Goal: Task Accomplishment & Management: Manage account settings

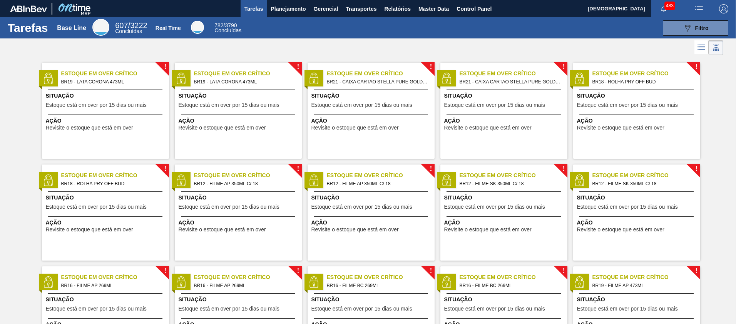
drag, startPoint x: 277, startPoint y: 13, endPoint x: 271, endPoint y: 31, distance: 19.4
click at [277, 13] on span "Planejamento" at bounding box center [288, 8] width 35 height 9
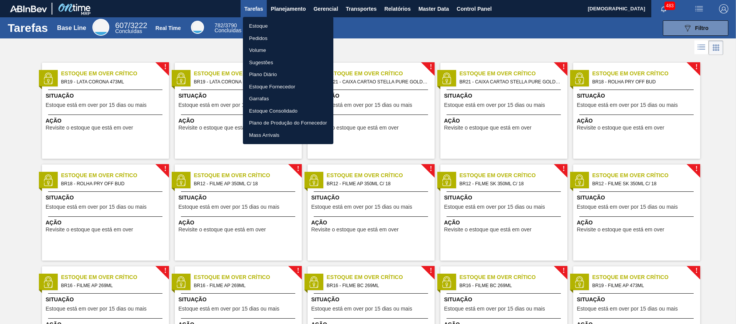
click at [261, 38] on li "Pedidos" at bounding box center [288, 38] width 90 height 12
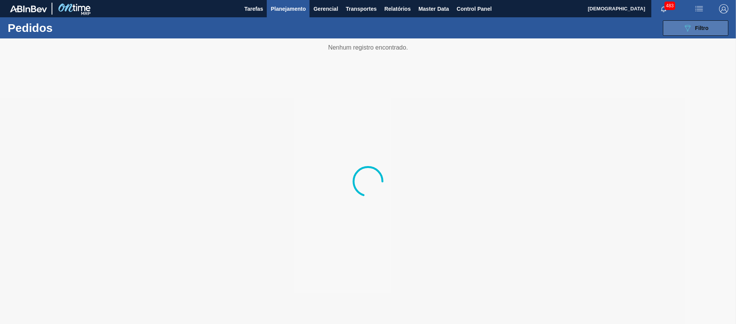
click at [707, 25] on span "Filtro" at bounding box center [701, 28] width 13 height 6
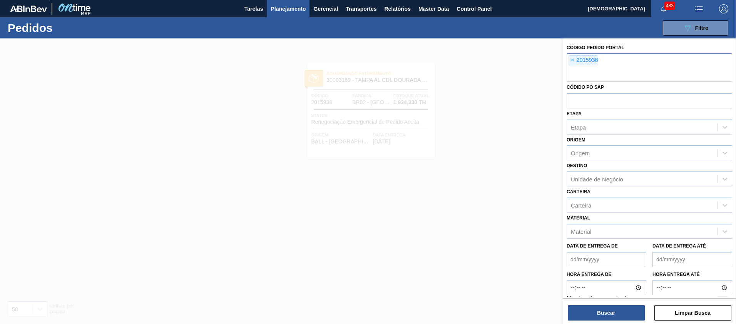
click at [578, 72] on input "text" at bounding box center [648, 74] width 165 height 15
paste input "2014923"
type input "2014923"
click at [611, 315] on button "Buscar" at bounding box center [606, 313] width 77 height 15
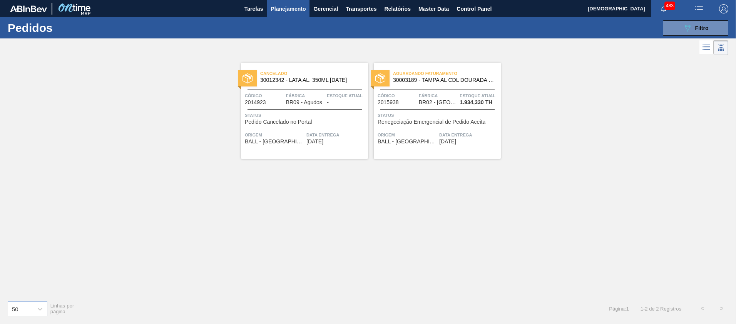
click at [424, 95] on span "Fábrica" at bounding box center [438, 96] width 39 height 8
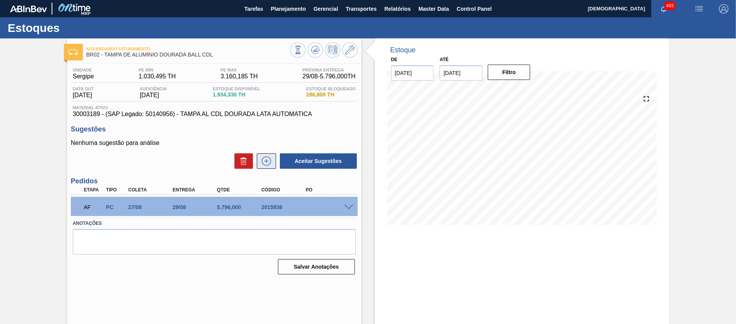
click at [272, 162] on button at bounding box center [266, 161] width 19 height 15
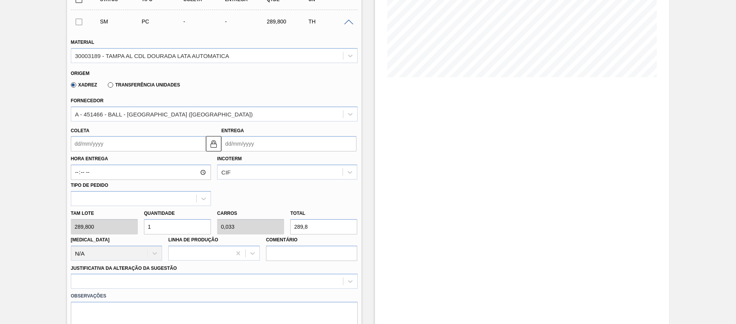
scroll to position [154, 0]
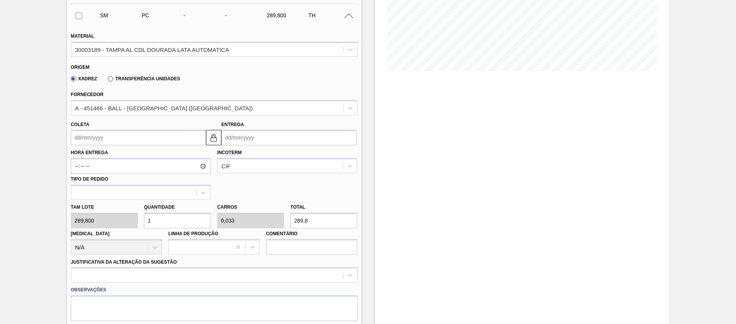
click at [115, 137] on input "Coleta" at bounding box center [138, 137] width 135 height 15
click at [114, 140] on input "Coleta" at bounding box center [138, 137] width 135 height 15
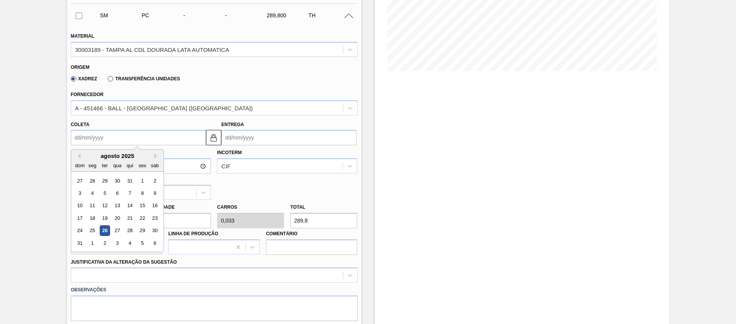
click at [103, 231] on div "26" at bounding box center [105, 231] width 10 height 10
type input "26/08/2025"
type input "28/08/2025"
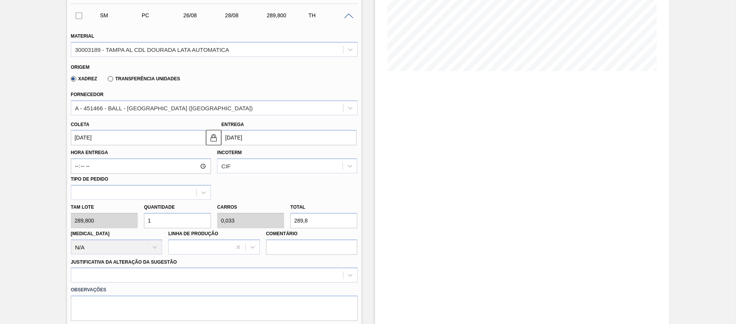
click at [164, 226] on input "1" at bounding box center [177, 220] width 67 height 15
type input "10"
type input "0,333"
type input "2.898"
type input "1"
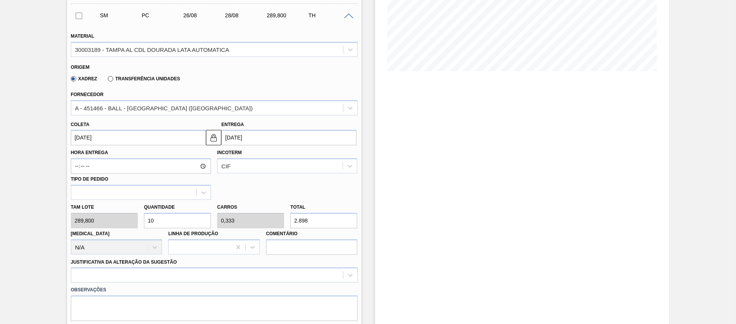
type input "0,033"
type input "289,8"
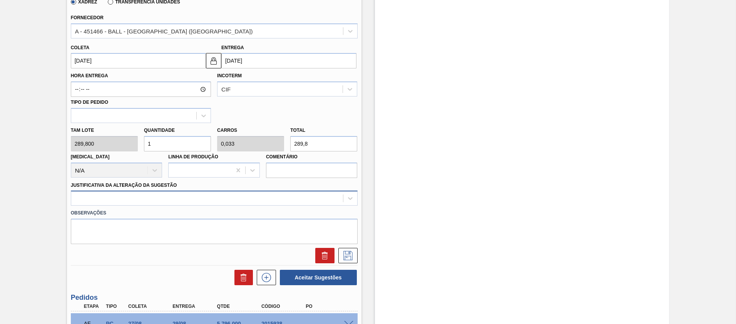
click at [129, 200] on div at bounding box center [207, 198] width 272 height 11
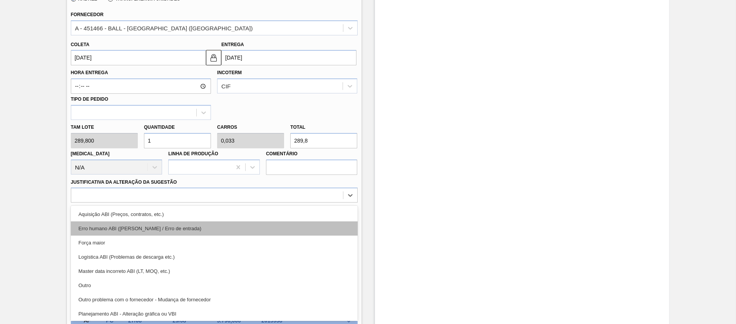
click at [132, 222] on div "Erro humano ABI (Cálculo / Erro de entrada)" at bounding box center [214, 229] width 287 height 14
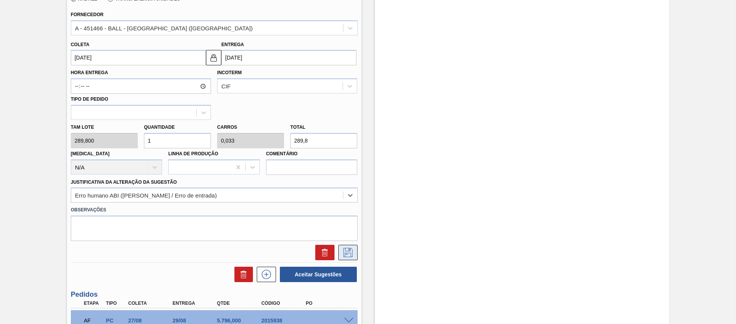
click at [349, 254] on icon at bounding box center [348, 252] width 12 height 9
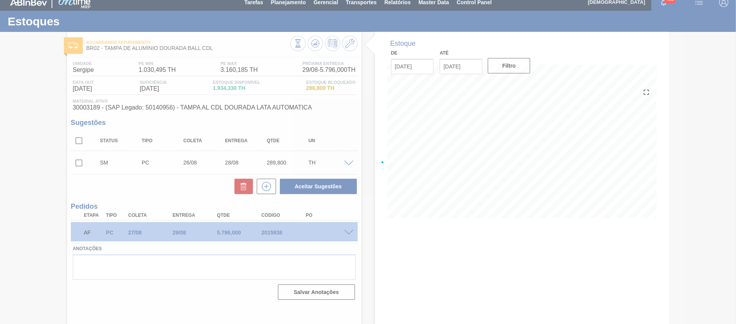
scroll to position [7, 0]
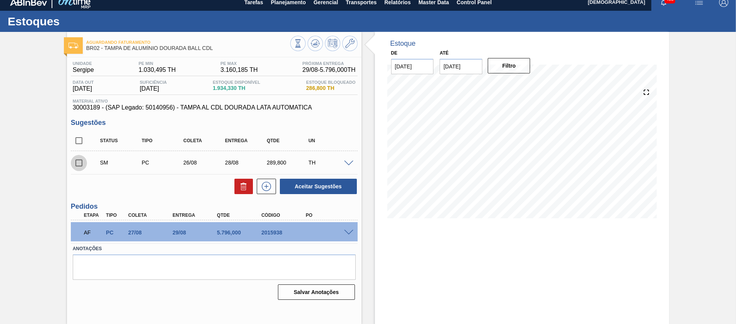
click at [76, 164] on input "checkbox" at bounding box center [79, 163] width 16 height 16
click at [349, 162] on span at bounding box center [348, 164] width 9 height 6
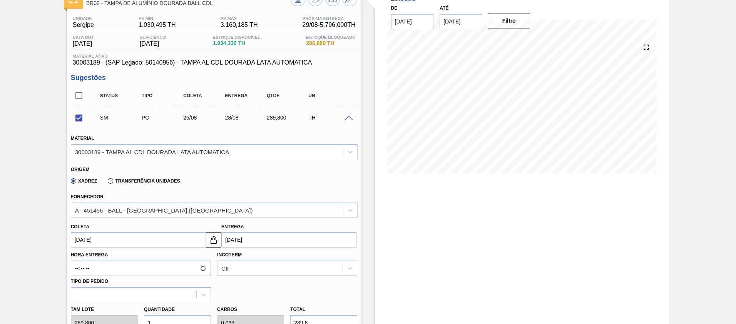
scroll to position [122, 0]
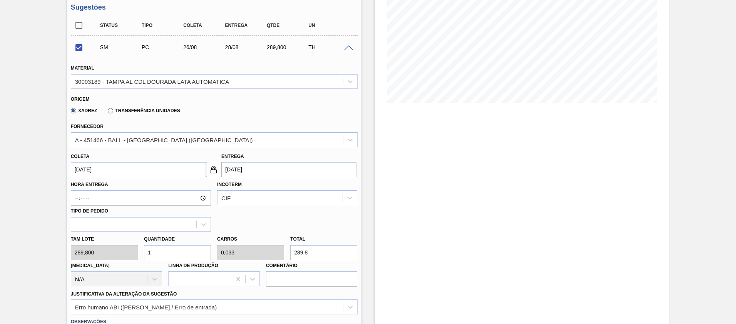
click at [249, 163] on input "28/08/2025" at bounding box center [288, 169] width 135 height 15
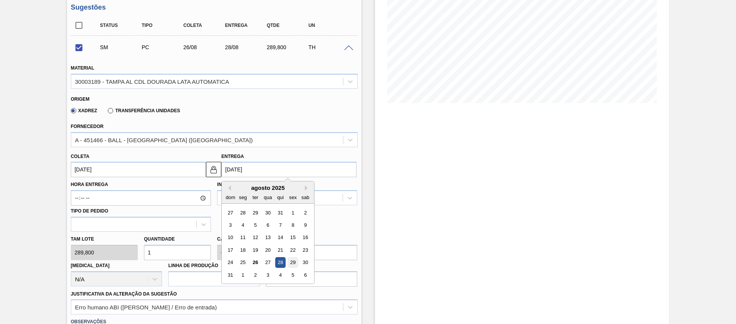
click at [291, 262] on div "29" at bounding box center [292, 263] width 10 height 10
checkbox input "false"
type input "27/08/2025"
type input "29/08/2025"
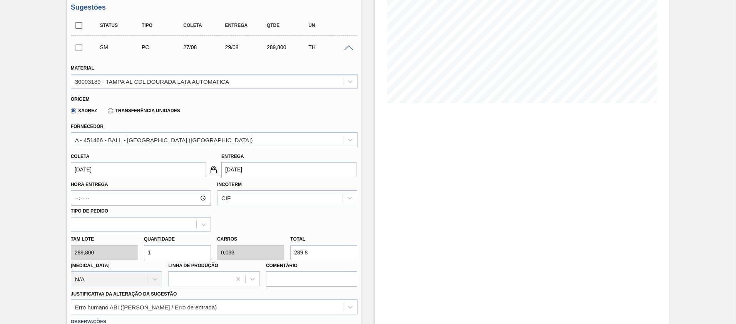
scroll to position [276, 0]
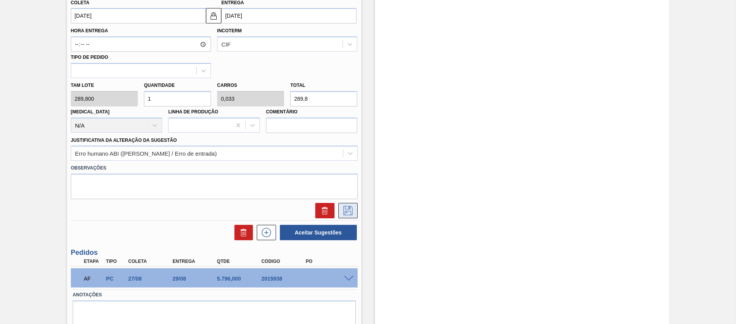
click at [347, 219] on button at bounding box center [347, 210] width 19 height 15
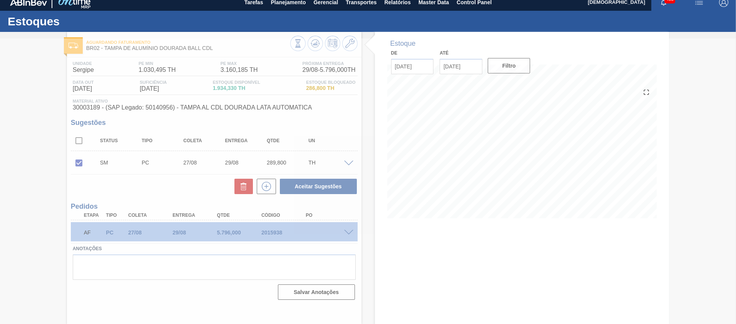
scroll to position [7, 0]
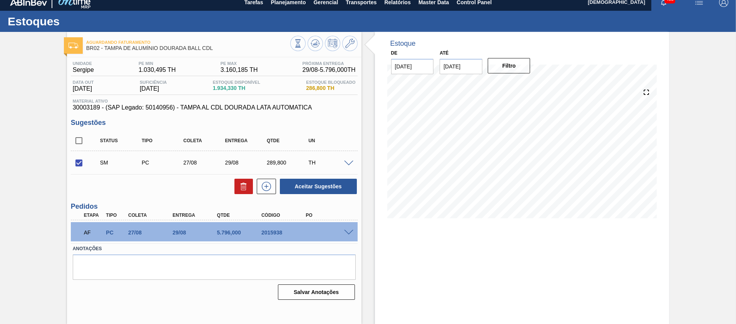
click at [349, 162] on span at bounding box center [348, 164] width 9 height 6
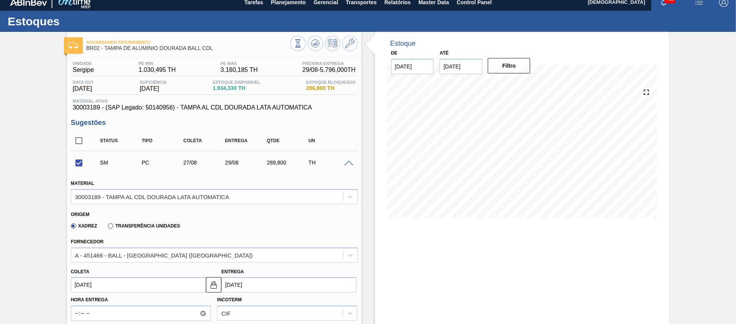
click at [345, 162] on span at bounding box center [348, 164] width 9 height 6
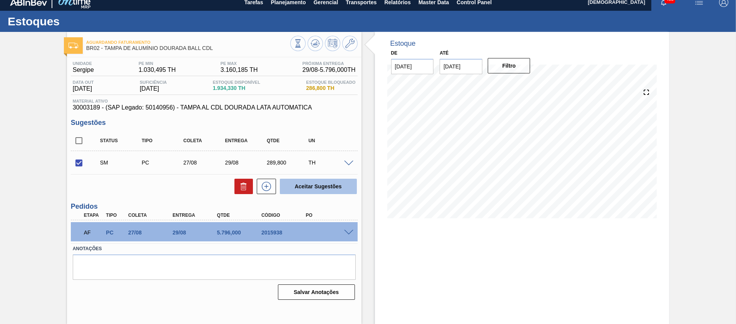
click at [316, 185] on button "Aceitar Sugestões" at bounding box center [318, 186] width 77 height 15
checkbox input "false"
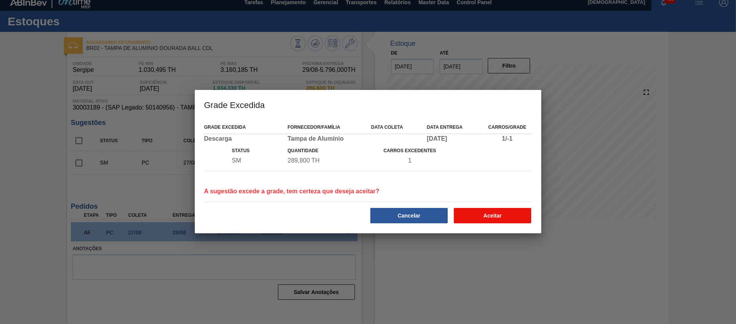
click at [485, 214] on button "Aceitar" at bounding box center [492, 215] width 77 height 15
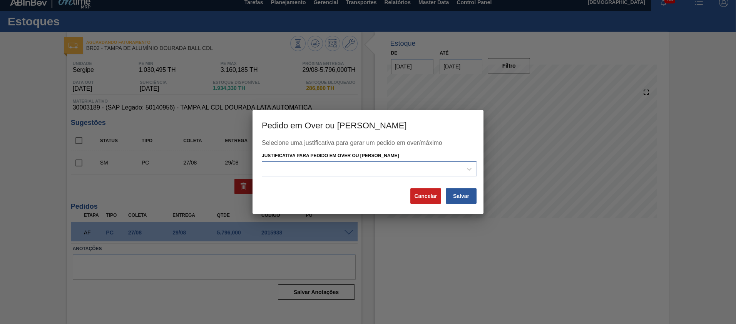
click at [300, 166] on div at bounding box center [362, 169] width 200 height 11
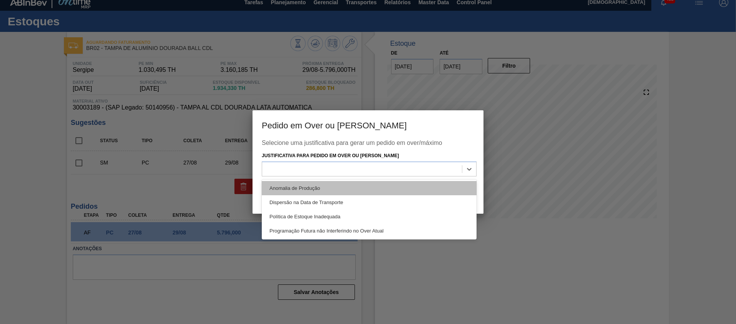
click at [306, 190] on div "Anomalia de Produção" at bounding box center [369, 188] width 215 height 14
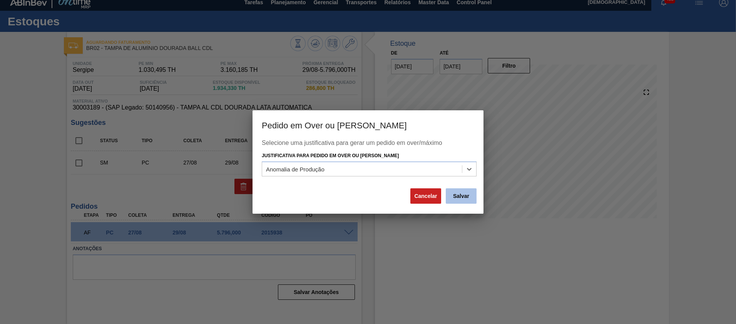
click at [463, 196] on button "Salvar" at bounding box center [461, 196] width 31 height 15
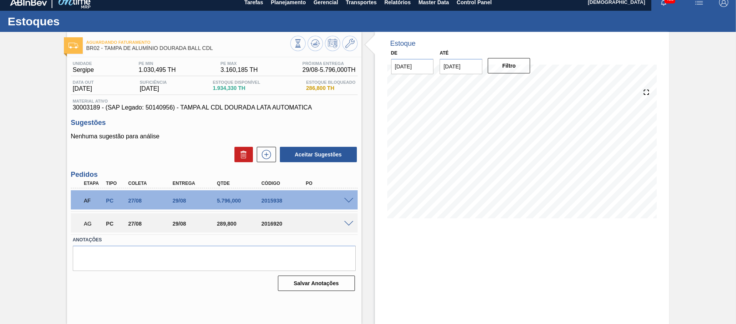
click at [347, 229] on div "AG PC 27/08 29/08 289,800 2016920" at bounding box center [214, 223] width 287 height 19
click at [347, 225] on span at bounding box center [348, 224] width 9 height 6
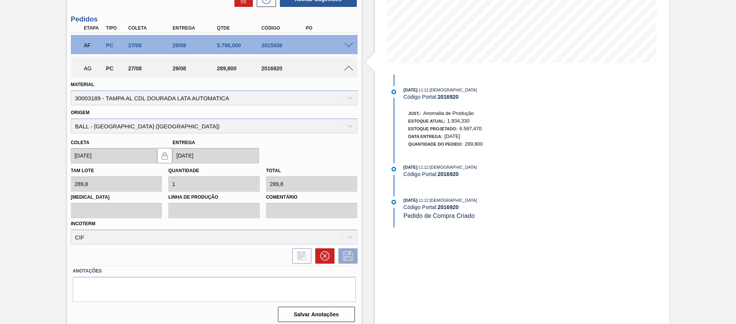
scroll to position [167, 0]
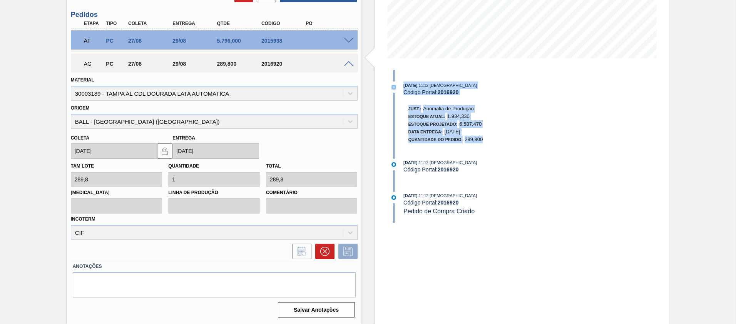
drag, startPoint x: 492, startPoint y: 139, endPoint x: 398, endPoint y: 85, distance: 108.6
click at [398, 85] on div "26/08/2025 - 11:12 : Cristiano Código Portal: 2016920 Just.: Anomalia de Produç…" at bounding box center [487, 115] width 198 height 66
click at [480, 118] on div "Estoque Atual: 1.934,330" at bounding box center [445, 117] width 75 height 8
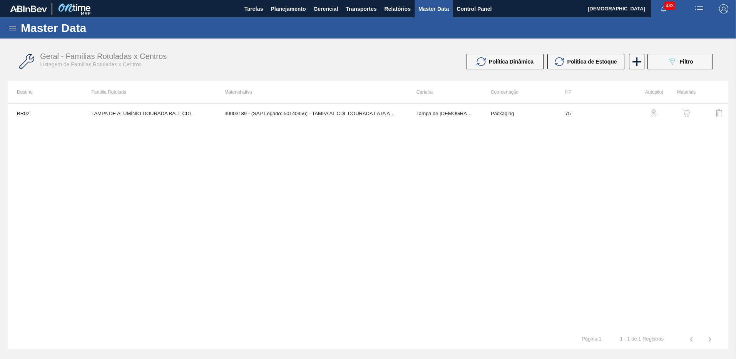
click at [12, 27] on icon at bounding box center [12, 27] width 9 height 9
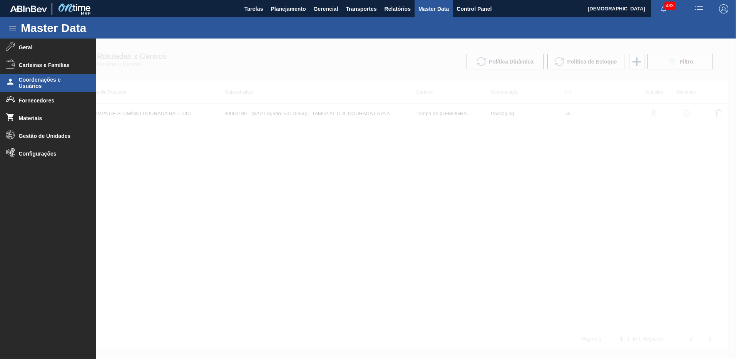
click at [49, 78] on span "Coordenações e Usuários" at bounding box center [50, 83] width 63 height 12
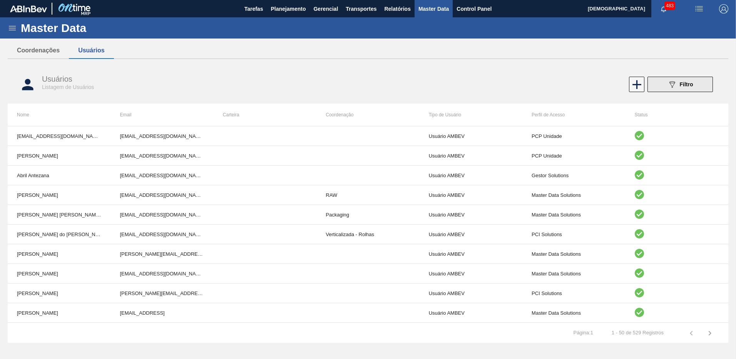
click at [682, 79] on button "089F7B8B-B2A5-4AFE-B5C0-19BA573D28AC Filtro" at bounding box center [679, 84] width 65 height 15
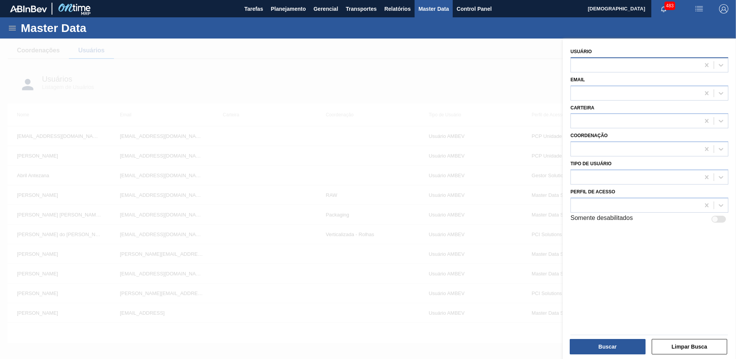
click at [598, 64] on div at bounding box center [635, 64] width 129 height 11
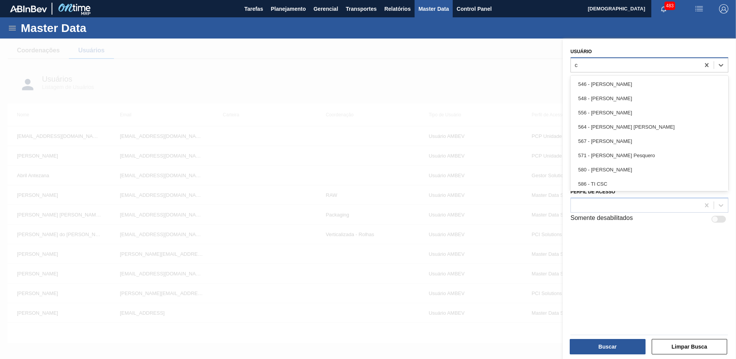
type input "cr"
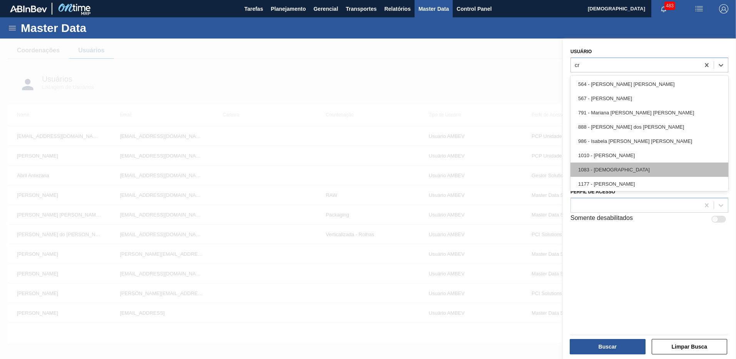
click at [610, 169] on div "1083 - Cristiano" at bounding box center [649, 169] width 158 height 14
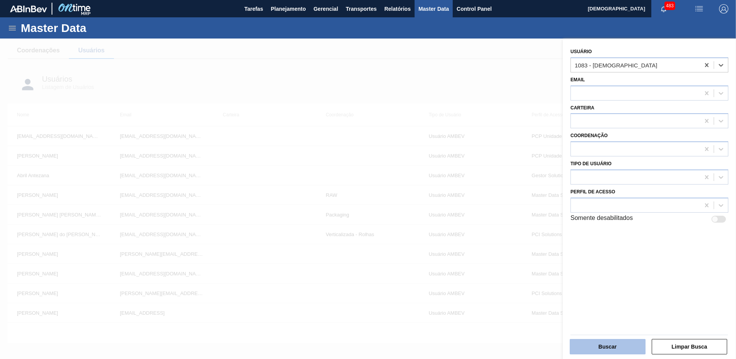
click at [606, 344] on button "Buscar" at bounding box center [608, 346] width 76 height 15
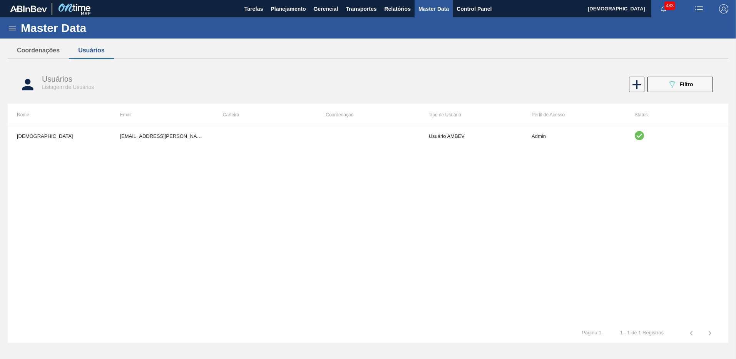
click at [165, 135] on td "cristiano.leal@ambevtech.com.br" at bounding box center [161, 135] width 103 height 19
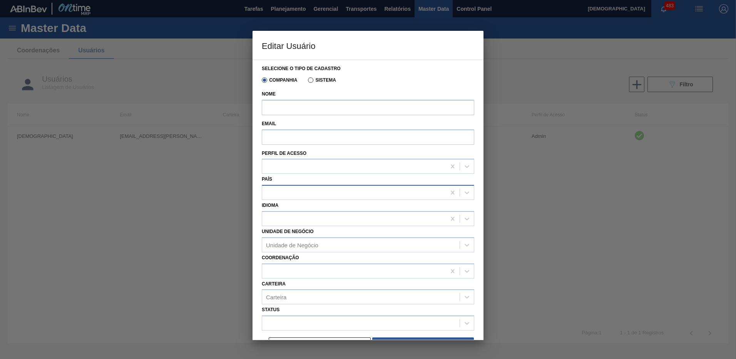
type input "[DEMOGRAPHIC_DATA]"
type input "cristiano.leal@ambevtech.com.br"
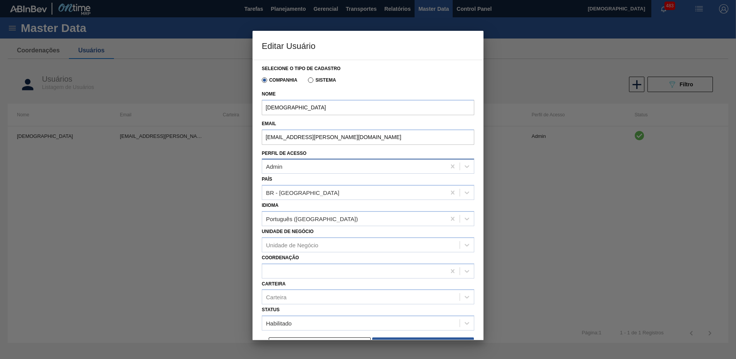
click at [288, 169] on div "Admin" at bounding box center [354, 166] width 184 height 11
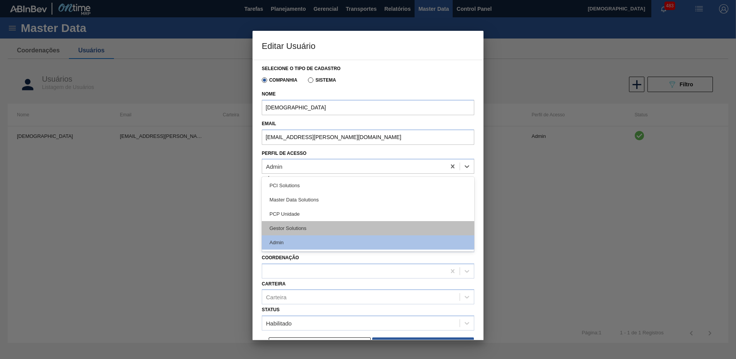
click at [297, 227] on div "Gestor Solutions" at bounding box center [368, 228] width 212 height 14
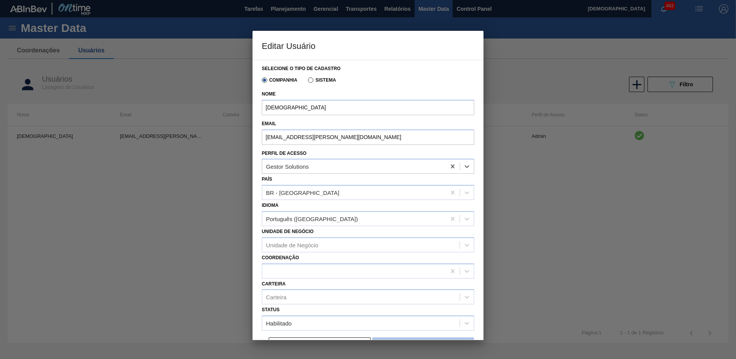
scroll to position [17, 0]
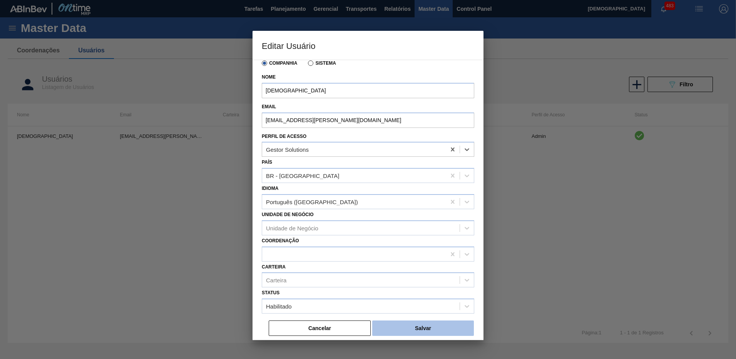
click at [430, 327] on button "Salvar" at bounding box center [423, 327] width 102 height 15
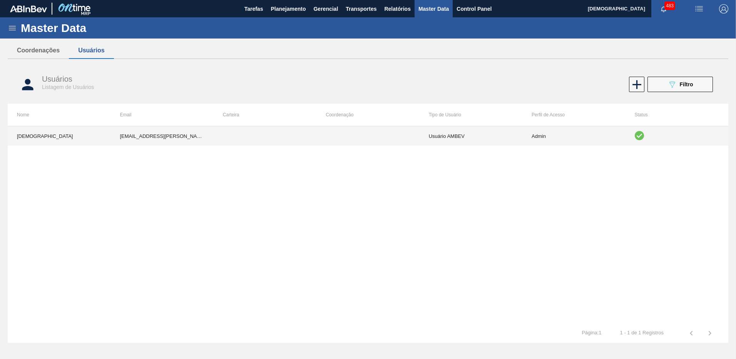
click at [386, 138] on td at bounding box center [367, 135] width 103 height 19
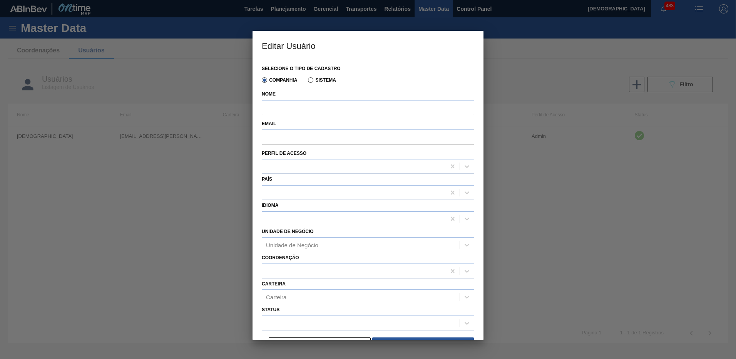
type input "Cristiano"
type input "cristiano.leal@ambevtech.com.br"
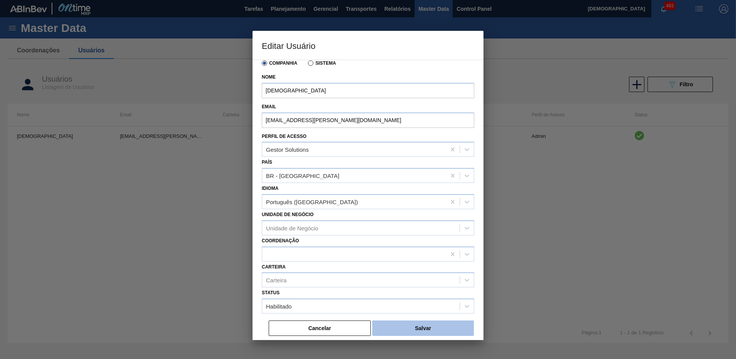
click at [425, 324] on button "Salvar" at bounding box center [423, 327] width 102 height 15
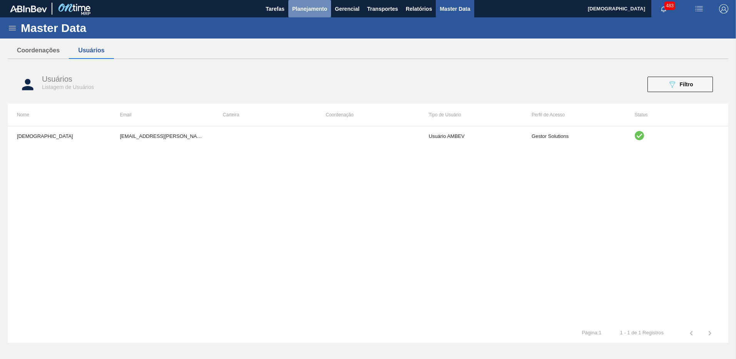
click at [319, 11] on span "Planejamento" at bounding box center [309, 8] width 35 height 9
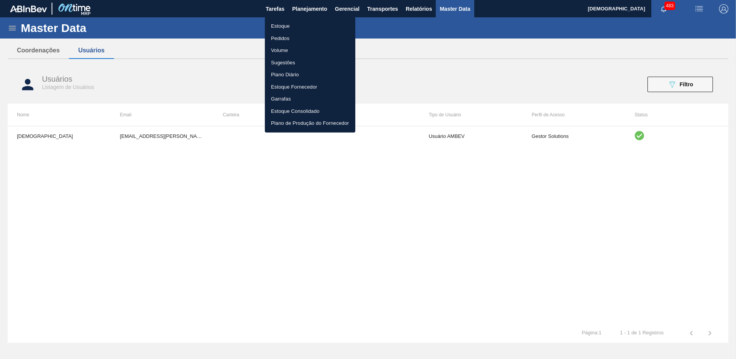
drag, startPoint x: 282, startPoint y: 36, endPoint x: 331, endPoint y: 44, distance: 49.5
click at [282, 36] on li "Pedidos" at bounding box center [310, 38] width 90 height 12
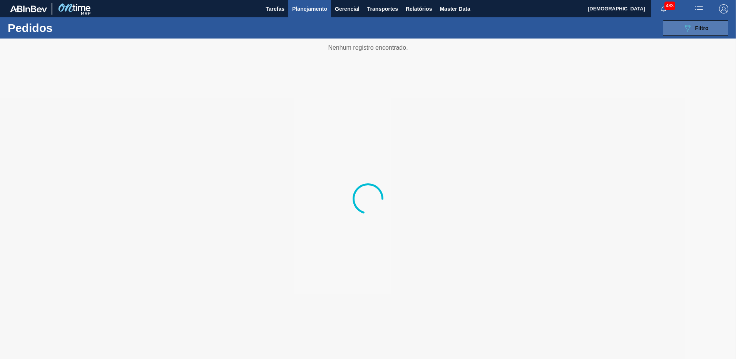
click at [668, 23] on button "089F7B8B-B2A5-4AFE-B5C0-19BA573D28AC Filtro" at bounding box center [695, 27] width 65 height 15
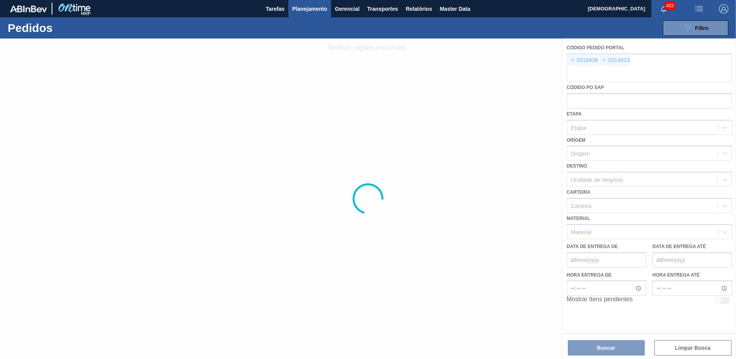
click at [421, 114] on div at bounding box center [368, 198] width 736 height 320
click at [379, 115] on div at bounding box center [368, 198] width 736 height 320
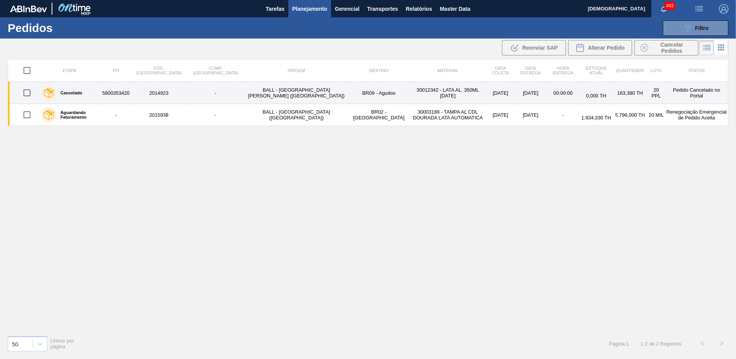
click at [100, 98] on div "Cancelado" at bounding box center [69, 92] width 61 height 19
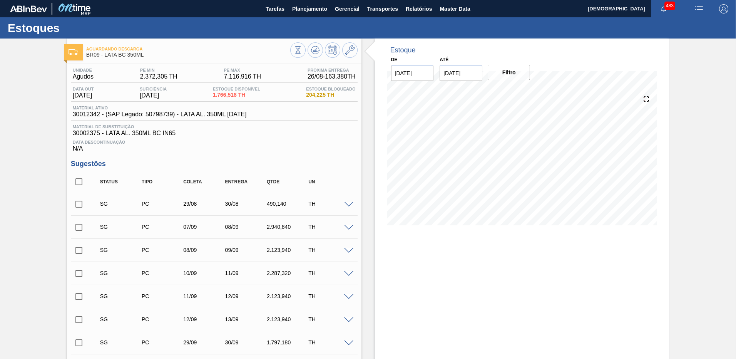
click at [92, 115] on span "30012342 - (SAP Legado: 50798739) - LATA AL. 350ML BC 429" at bounding box center [160, 114] width 174 height 7
click at [347, 54] on icon at bounding box center [349, 49] width 9 height 9
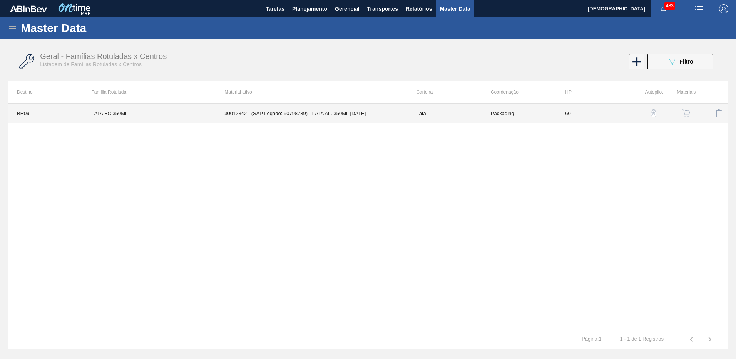
click at [548, 114] on td "Packaging" at bounding box center [518, 113] width 74 height 19
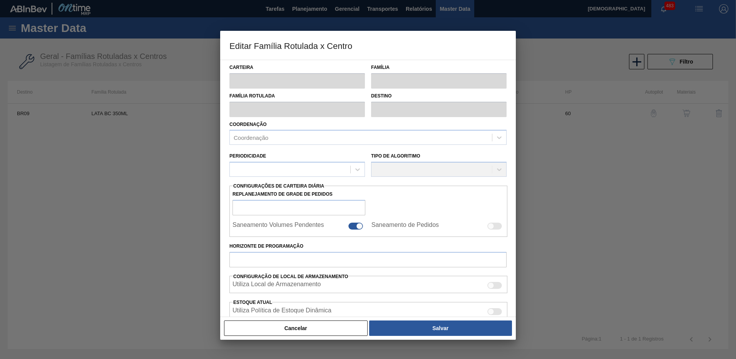
type input "Lata"
type input "LATA BC 350ML"
type input "BR09 - Agudos"
type input "0"
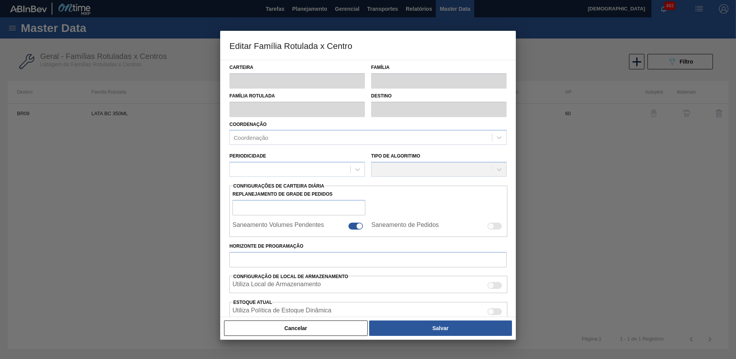
checkbox input "false"
type input "60"
type input "2.372,305"
type input "7.116,916"
type input "40"
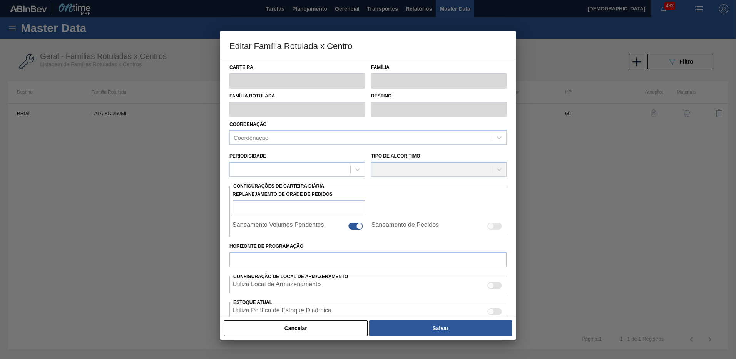
type input "4.270,149"
checkbox input "true"
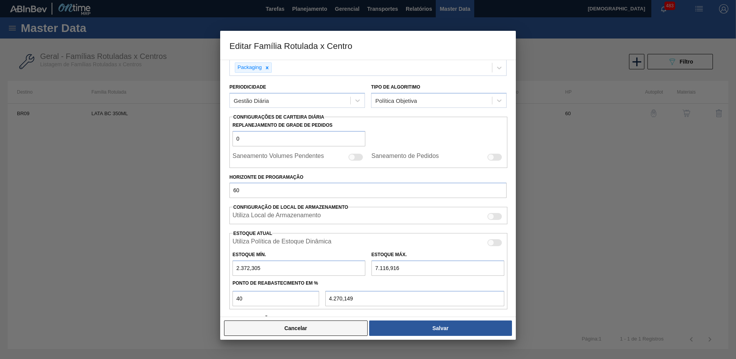
scroll to position [77, 0]
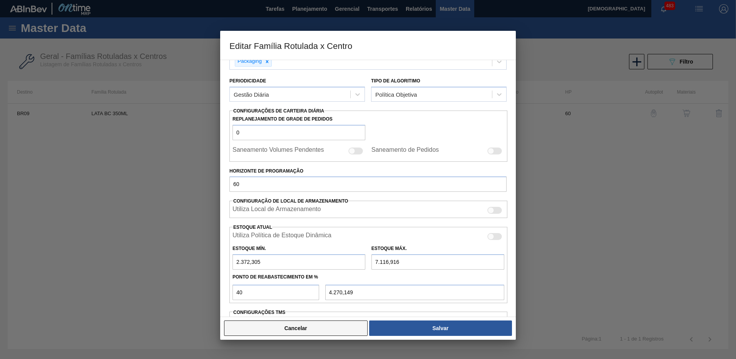
click at [324, 328] on button "Cancelar" at bounding box center [296, 327] width 144 height 15
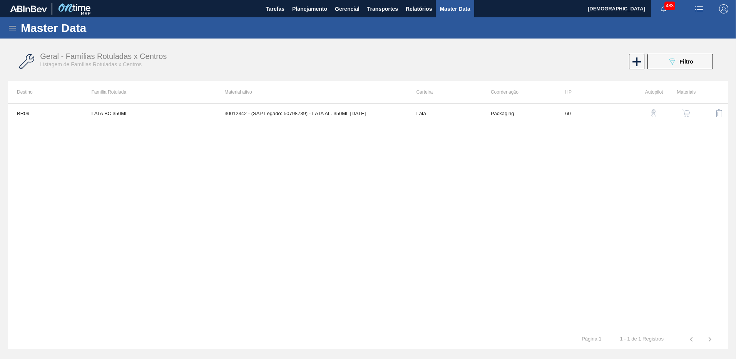
click at [689, 115] on img "button" at bounding box center [686, 113] width 8 height 8
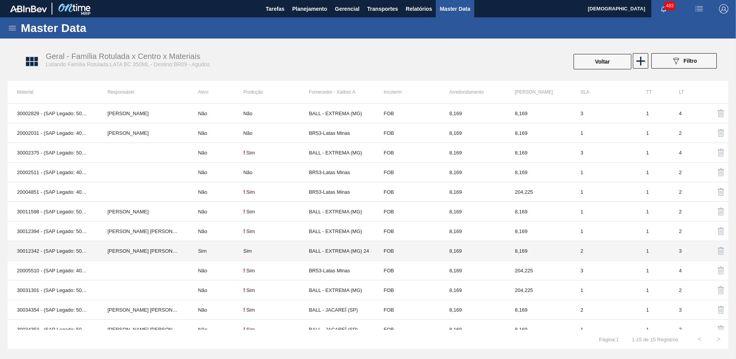
click at [190, 252] on td "Sim" at bounding box center [216, 251] width 55 height 20
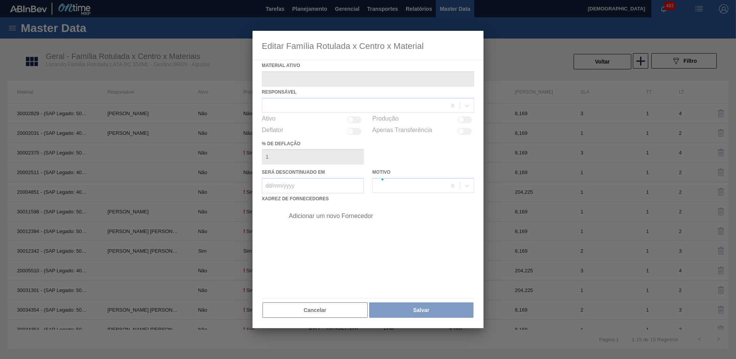
type ativo "30012342 - (SAP Legado: 50798739) - LATA AL. 350ML BC 429"
checkbox input "true"
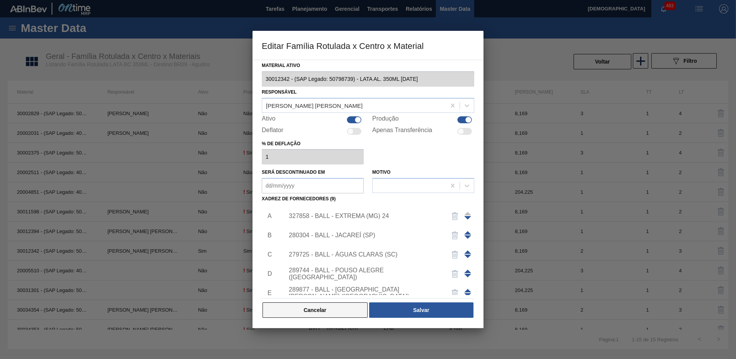
click at [322, 313] on button "Cancelar" at bounding box center [314, 309] width 105 height 15
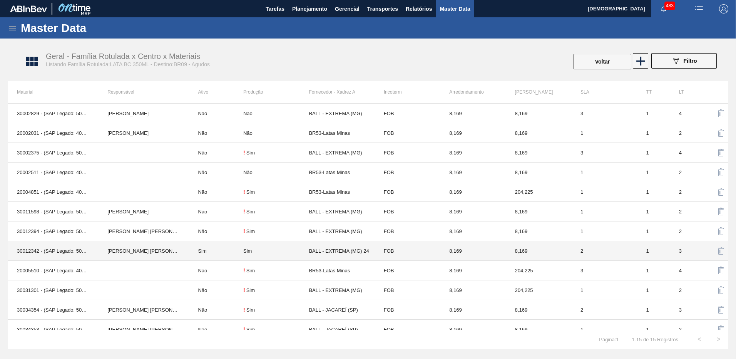
click at [271, 247] on td "Sim" at bounding box center [275, 251] width 65 height 20
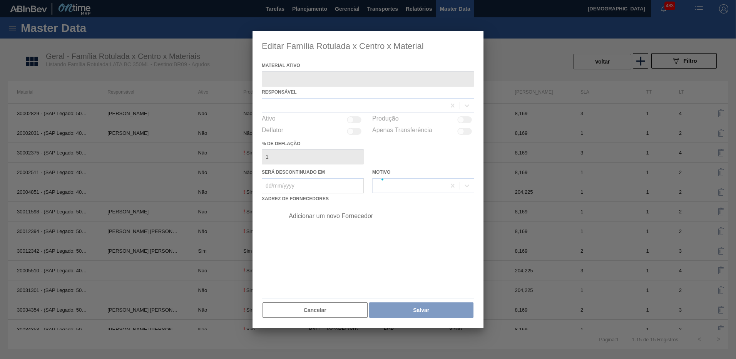
type ativo "30012342 - (SAP Legado: 50798739) - LATA AL. 350ML BC 429"
checkbox input "true"
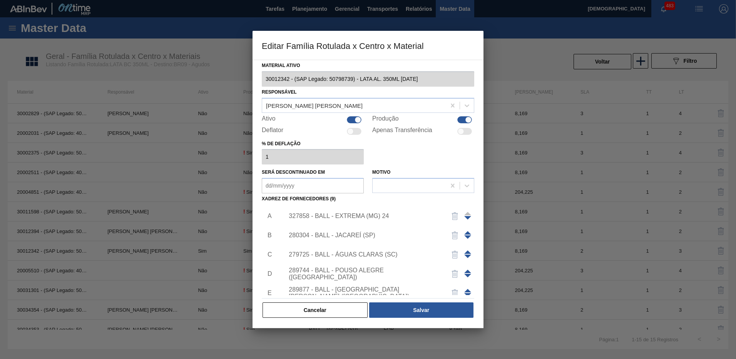
click at [332, 216] on div "327858 - BALL - EXTREMA (MG) 24" at bounding box center [364, 215] width 151 height 7
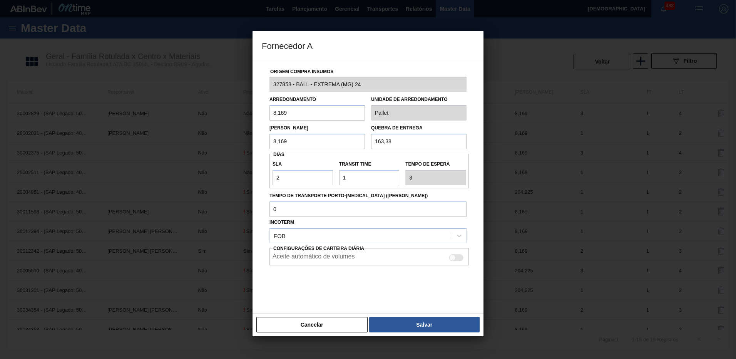
click at [330, 334] on div "Cancelar Salvar" at bounding box center [367, 324] width 231 height 23
click at [334, 324] on button "Cancelar" at bounding box center [311, 324] width 111 height 15
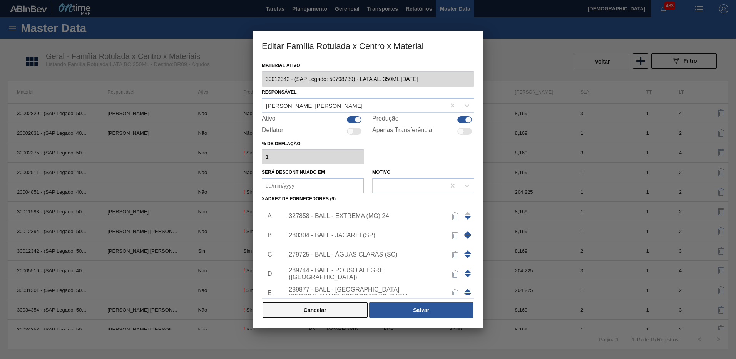
click at [340, 312] on button "Cancelar" at bounding box center [314, 309] width 105 height 15
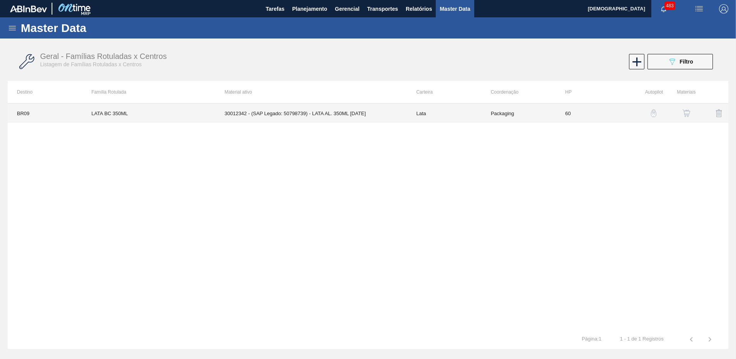
click at [282, 115] on td "30012342 - (SAP Legado: 50798739) - LATA AL. 350ML BC 429" at bounding box center [311, 113] width 192 height 19
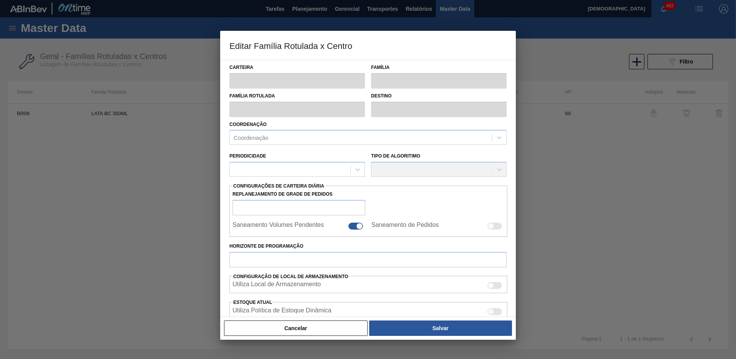
type input "Lata"
type input "LATA BC 350ML"
type input "BR09 - Agudos"
type input "0"
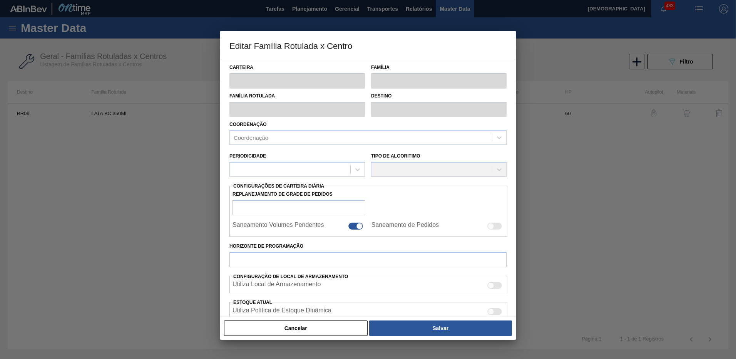
checkbox input "false"
type input "60"
type input "2.372,305"
type input "7.116,916"
type input "40"
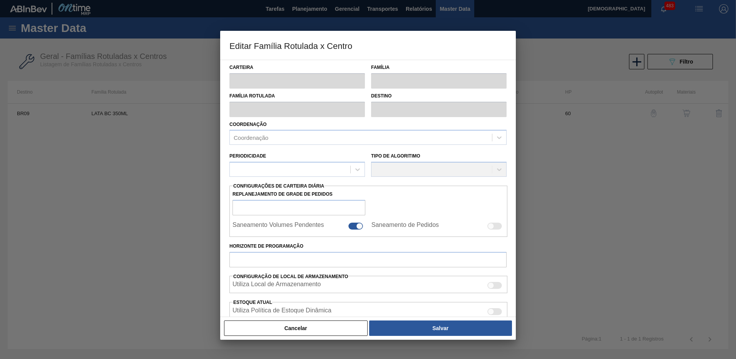
type input "4.270,149"
checkbox input "true"
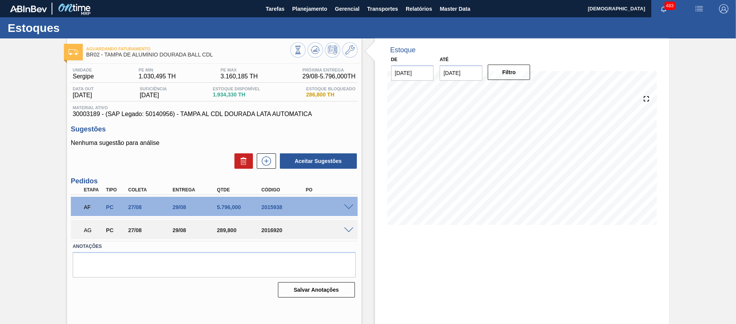
click at [349, 229] on span at bounding box center [348, 231] width 9 height 6
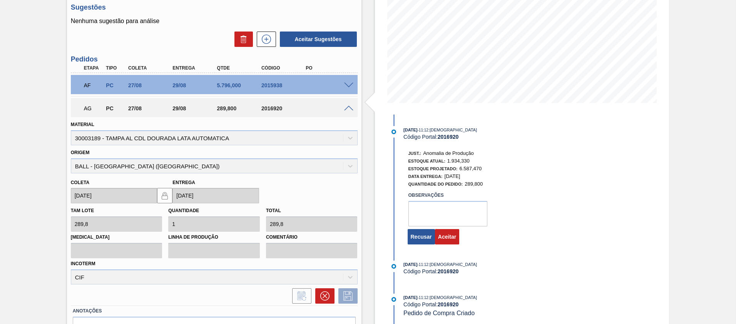
scroll to position [154, 0]
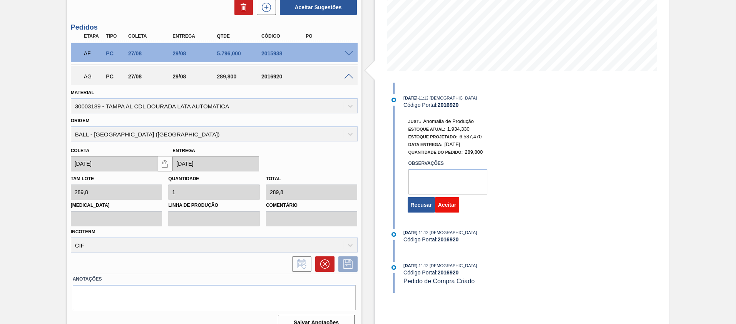
click at [449, 208] on button "Aceitar" at bounding box center [447, 204] width 24 height 15
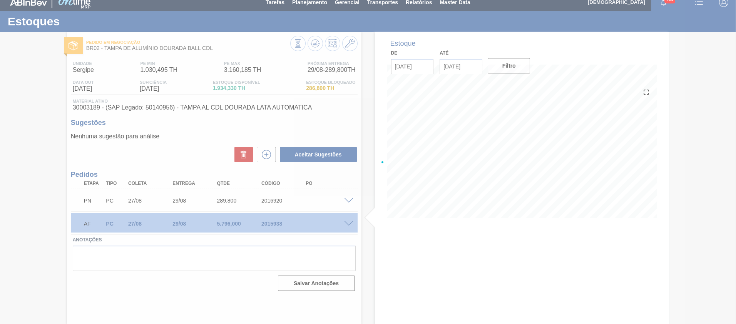
scroll to position [7, 0]
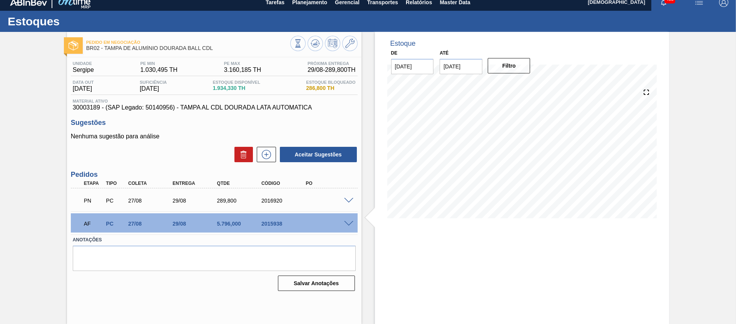
click at [346, 197] on div at bounding box center [349, 200] width 15 height 6
click at [350, 202] on span at bounding box center [348, 201] width 9 height 6
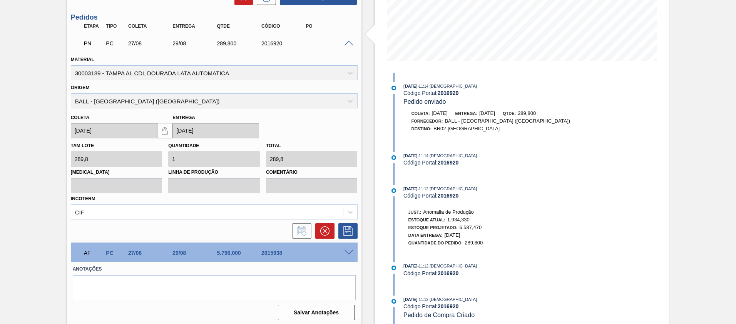
scroll to position [167, 0]
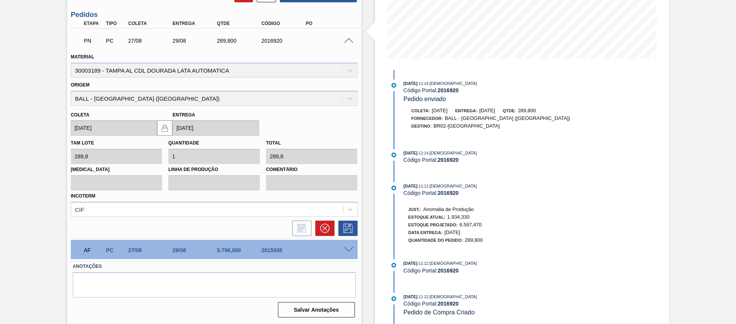
click at [451, 193] on strong "2016920" at bounding box center [448, 193] width 21 height 6
copy strong "2016920"
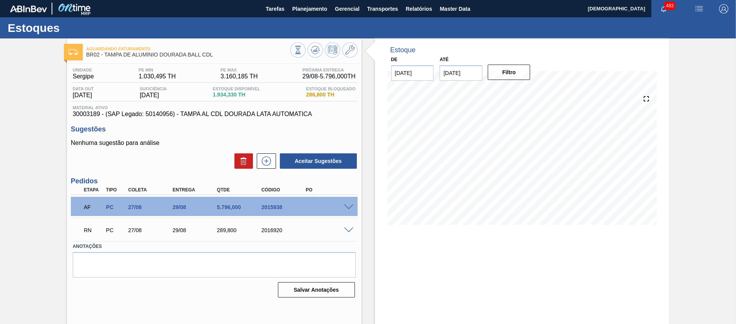
click at [345, 228] on span at bounding box center [348, 231] width 9 height 6
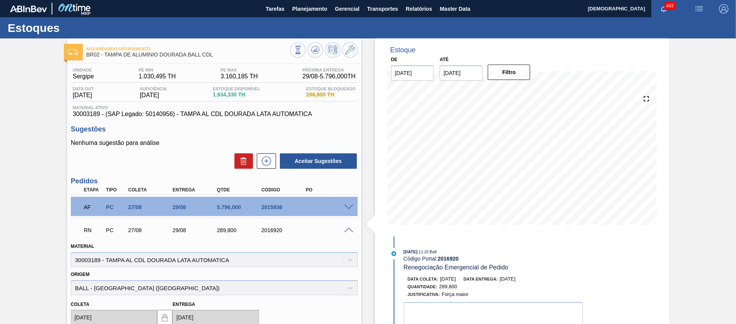
scroll to position [167, 0]
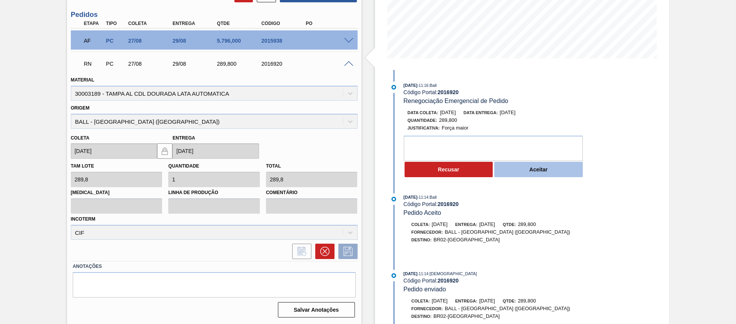
click at [525, 169] on button "Aceitar" at bounding box center [538, 169] width 89 height 15
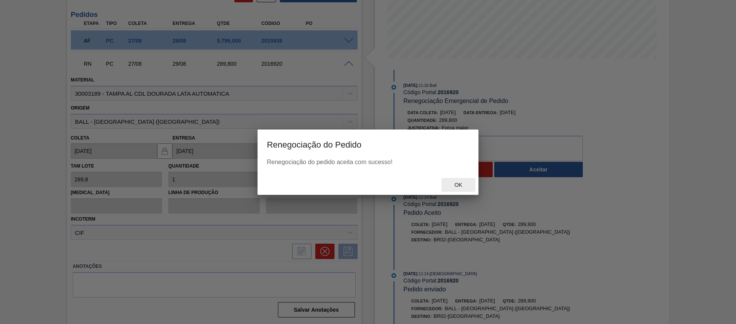
click at [455, 187] on span "Ok" at bounding box center [458, 185] width 20 height 6
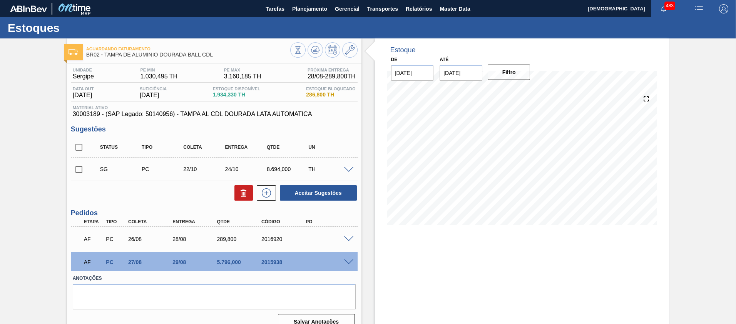
click at [80, 79] on span "Sergipe" at bounding box center [83, 76] width 21 height 7
click at [372, 243] on div "Estoque De [DATE] Até [DATE] Filtro" at bounding box center [515, 187] width 308 height 298
click at [349, 238] on span at bounding box center [348, 240] width 9 height 6
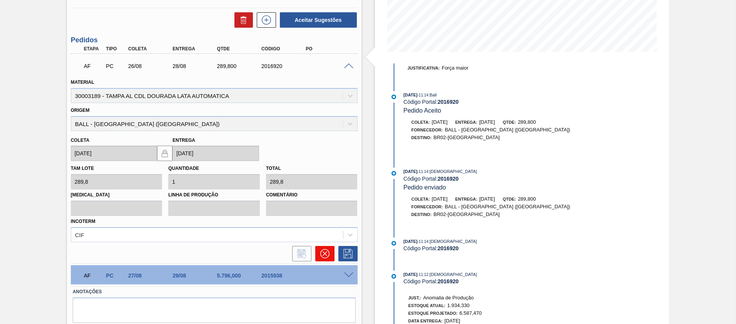
scroll to position [192, 0]
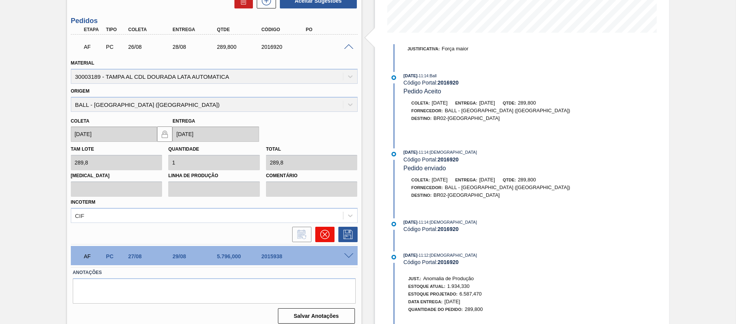
click at [325, 234] on icon at bounding box center [324, 234] width 5 height 5
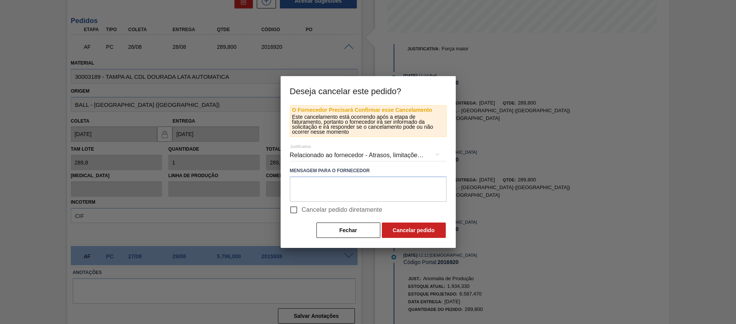
click at [329, 209] on span "Cancelar pedido diretamente" at bounding box center [342, 210] width 81 height 9
click at [302, 209] on input "Cancelar pedido diretamente" at bounding box center [294, 210] width 16 height 16
checkbox input "true"
click at [408, 234] on button "Cancelar pedido" at bounding box center [414, 230] width 64 height 15
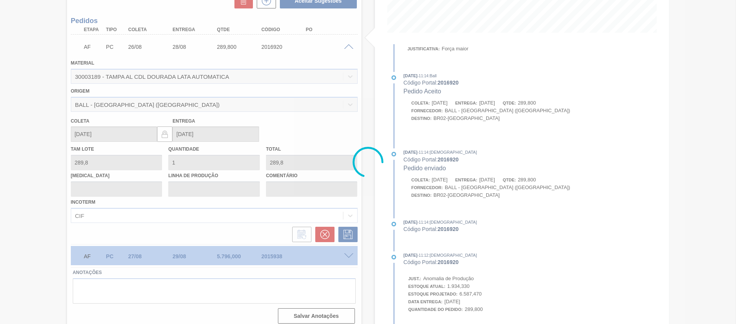
scroll to position [12, 0]
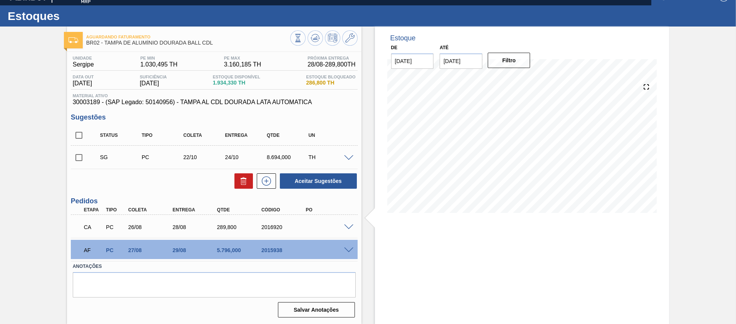
click at [348, 227] on span at bounding box center [348, 228] width 9 height 6
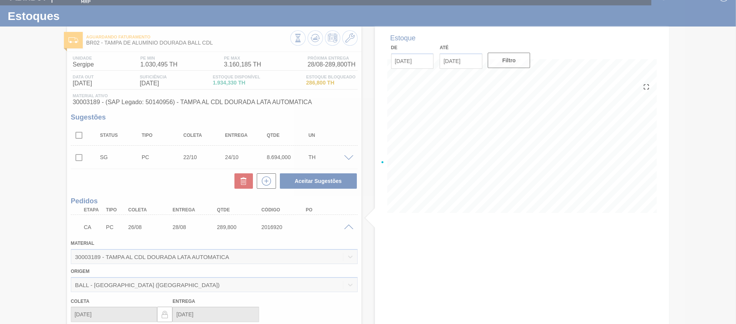
scroll to position [192, 0]
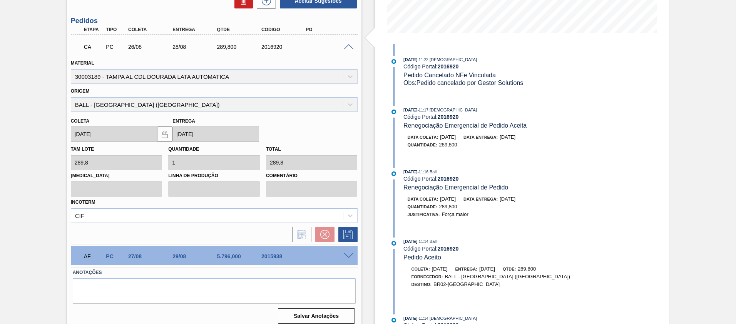
click at [373, 212] on div "Estoque De 26/08/2025 Até 09/09/2025 Filtro 26/08/2025 - 11:22 : Cristiano Códi…" at bounding box center [515, 88] width 308 height 485
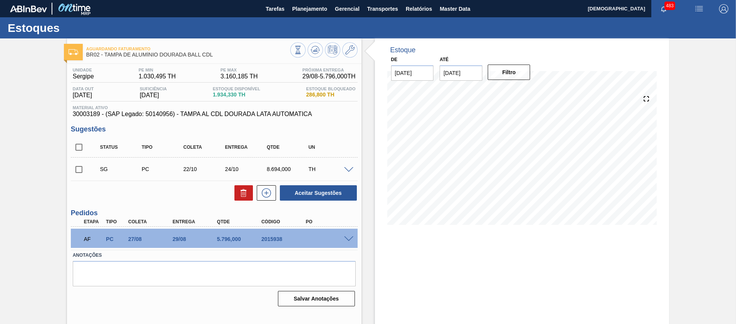
click at [369, 185] on div "Estoque De [DATE] Até [DATE] Filtro" at bounding box center [515, 184] width 308 height 292
click at [348, 237] on span at bounding box center [348, 240] width 9 height 6
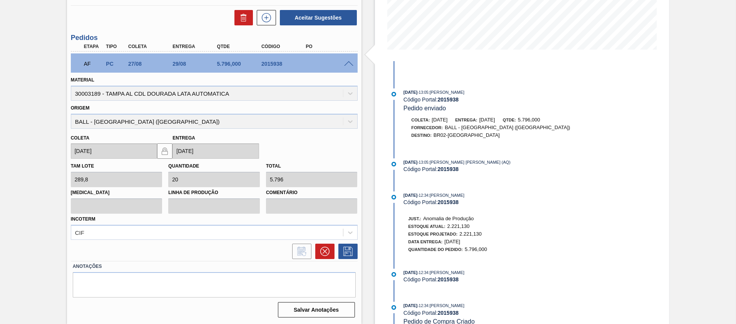
scroll to position [202, 0]
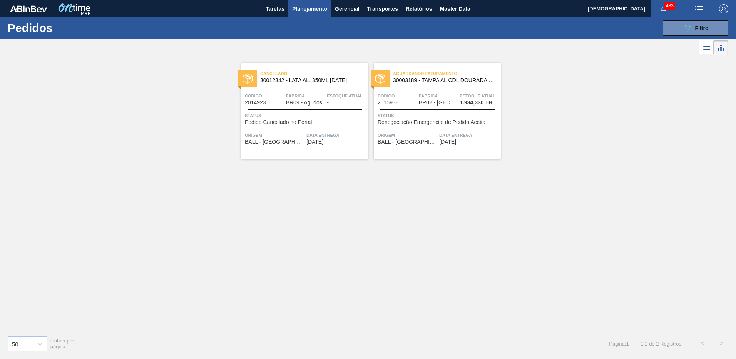
click at [289, 87] on div "Cancelado 30012342 - LATA AL. 350ML BC 429 Código 2014923 Fábrica BR09 - Agudos…" at bounding box center [304, 111] width 127 height 96
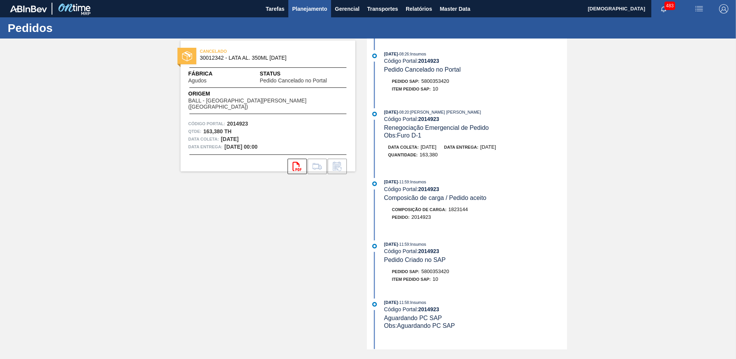
click at [299, 14] on button "Planejamento" at bounding box center [309, 8] width 43 height 17
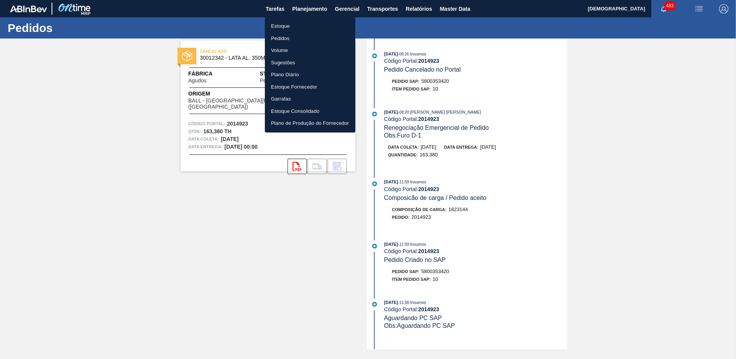
click at [284, 39] on li "Pedidos" at bounding box center [310, 38] width 90 height 12
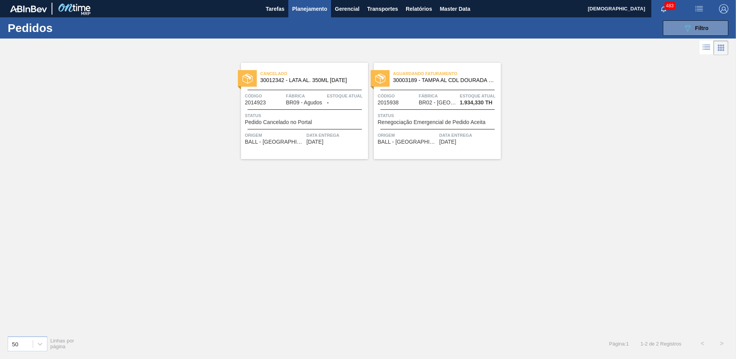
click at [707, 48] on icon at bounding box center [706, 47] width 9 height 9
click at [708, 47] on icon at bounding box center [706, 47] width 9 height 9
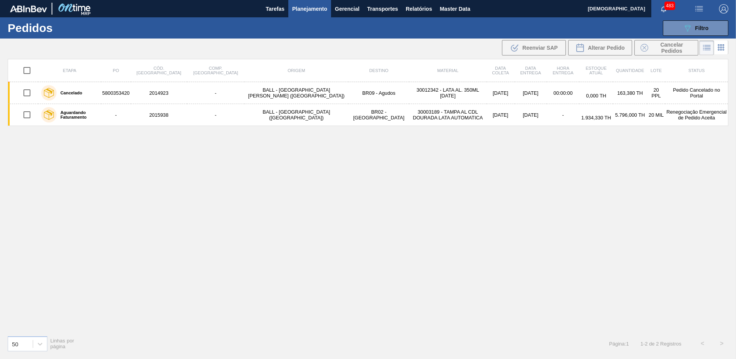
click at [27, 74] on input "checkbox" at bounding box center [27, 70] width 16 height 16
checkbox input "true"
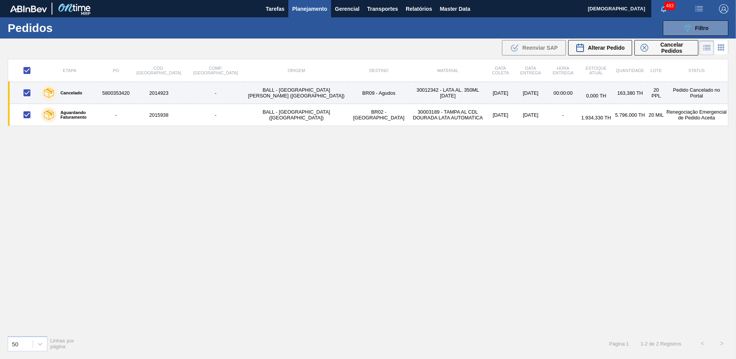
click at [28, 94] on input "checkbox" at bounding box center [27, 93] width 16 height 16
checkbox input "false"
click at [27, 94] on input "checkbox" at bounding box center [27, 93] width 16 height 16
checkbox input "true"
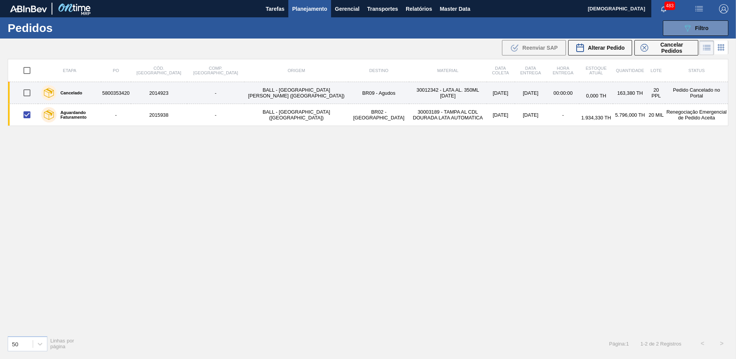
checkbox input "true"
click at [27, 94] on input "checkbox" at bounding box center [27, 93] width 16 height 16
checkbox input "false"
click at [27, 94] on input "checkbox" at bounding box center [27, 93] width 16 height 16
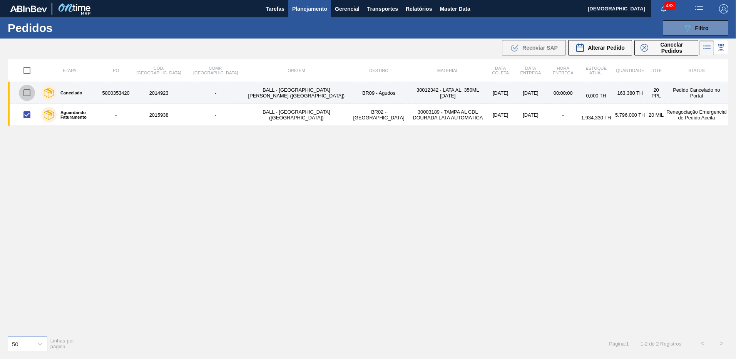
checkbox input "true"
click at [27, 94] on input "checkbox" at bounding box center [27, 93] width 16 height 16
checkbox input "false"
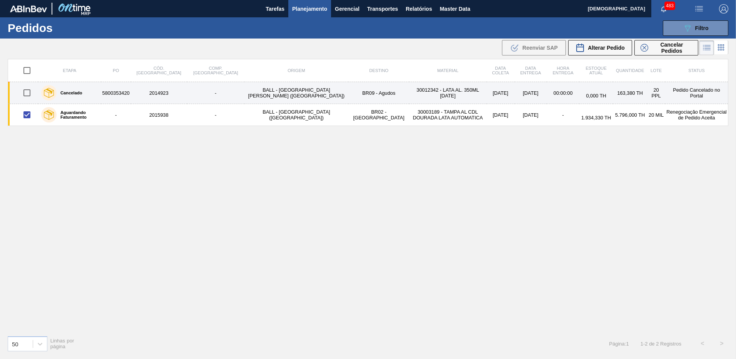
click at [27, 94] on input "checkbox" at bounding box center [27, 93] width 16 height 16
checkbox input "true"
click at [27, 94] on input "checkbox" at bounding box center [27, 93] width 16 height 16
checkbox input "false"
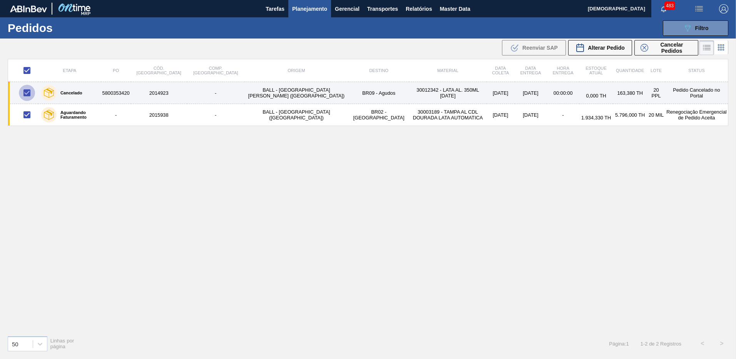
checkbox input "false"
click at [27, 94] on input "checkbox" at bounding box center [27, 93] width 16 height 16
checkbox input "true"
click at [27, 94] on input "checkbox" at bounding box center [27, 93] width 16 height 16
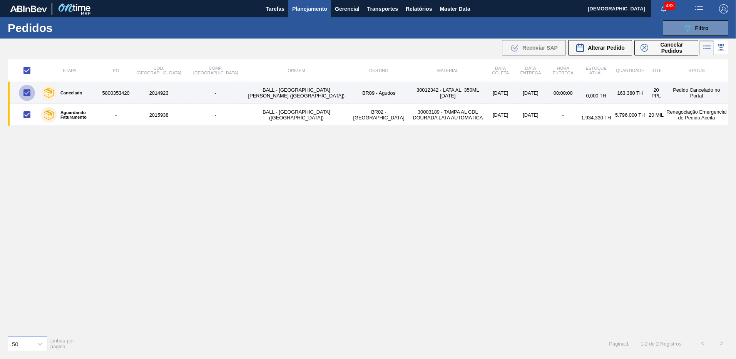
checkbox input "false"
click at [27, 94] on input "checkbox" at bounding box center [27, 93] width 16 height 16
checkbox input "true"
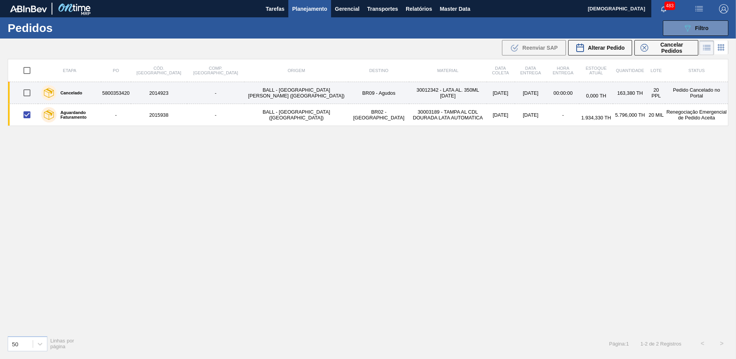
click at [27, 94] on input "checkbox" at bounding box center [27, 93] width 16 height 16
checkbox input "false"
click at [27, 94] on input "checkbox" at bounding box center [27, 93] width 16 height 16
checkbox input "true"
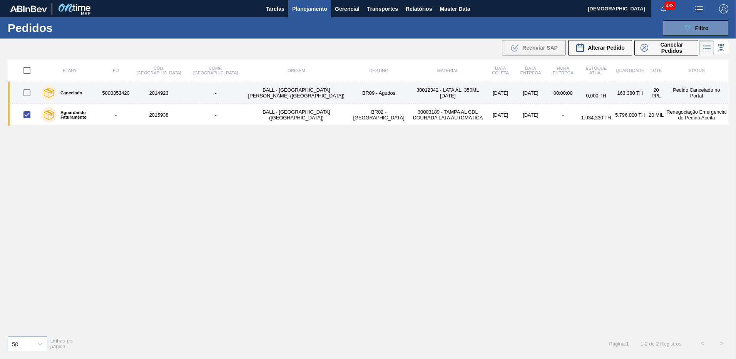
checkbox input "true"
click at [28, 93] on input "checkbox" at bounding box center [27, 93] width 16 height 16
checkbox input "false"
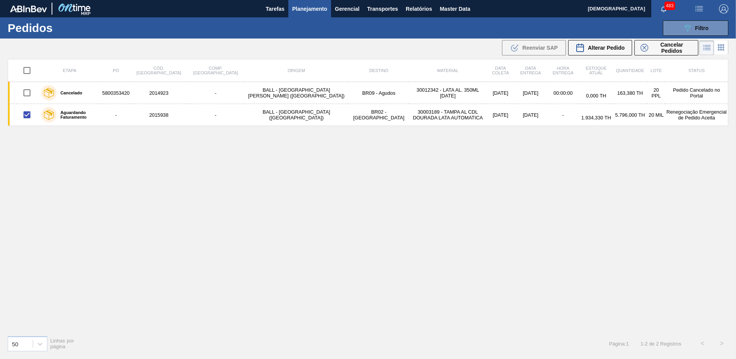
click at [29, 70] on input "checkbox" at bounding box center [27, 70] width 16 height 16
checkbox input "true"
click at [29, 70] on input "checkbox" at bounding box center [27, 70] width 16 height 16
checkbox input "false"
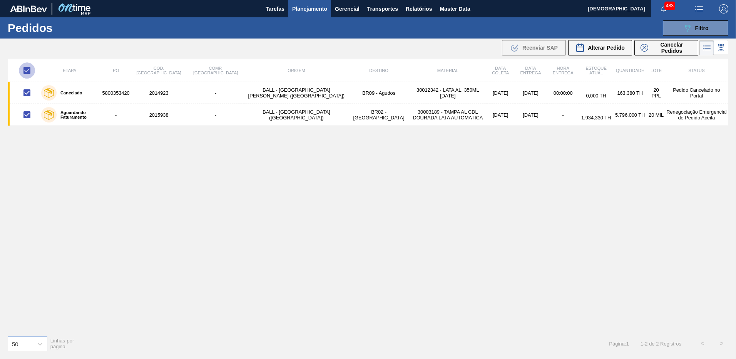
checkbox input "false"
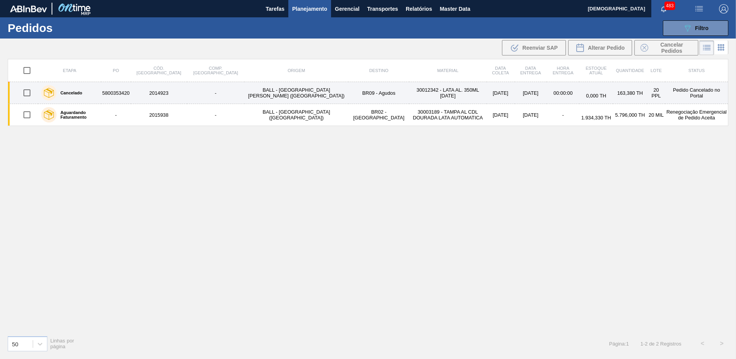
click at [100, 93] on div "Cancelado" at bounding box center [69, 92] width 61 height 19
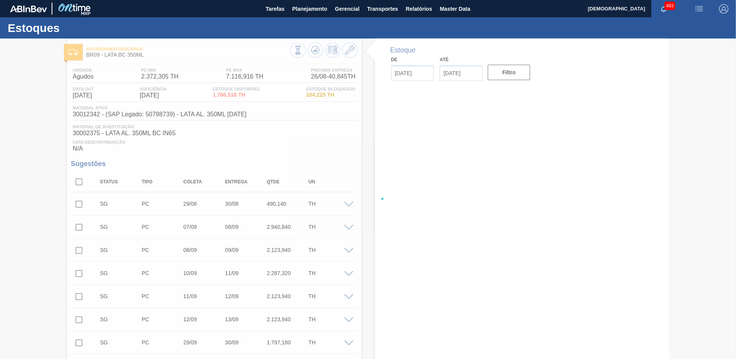
type input "26/08/2025"
type input "09/09/2025"
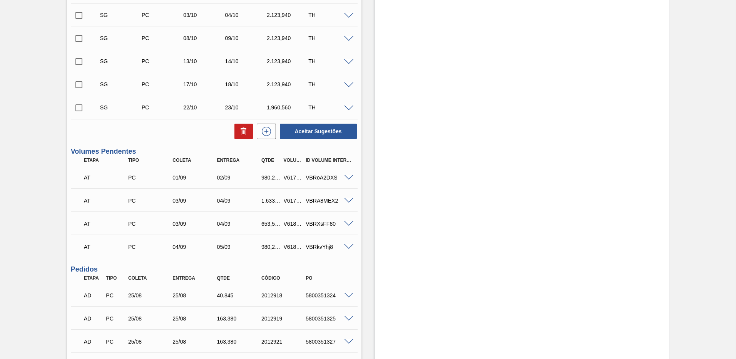
scroll to position [423, 0]
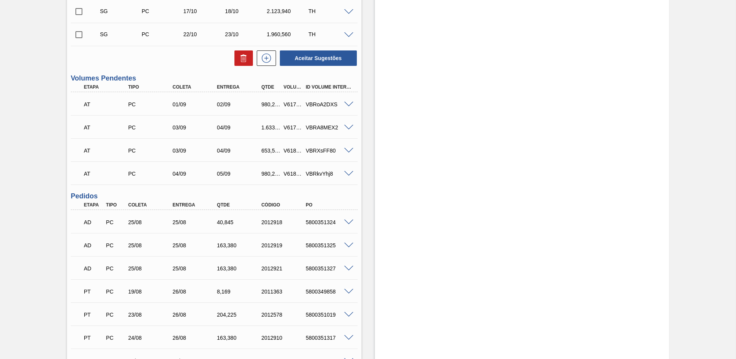
click at [366, 172] on div "Estoque De 26/08/2025 Até 09/09/2025 Filtro" at bounding box center [515, 221] width 308 height 1212
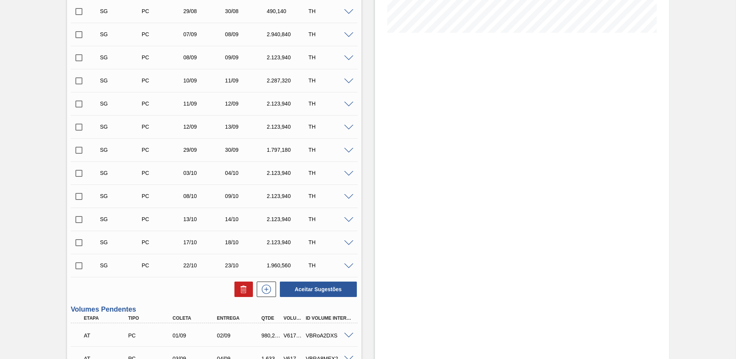
scroll to position [0, 0]
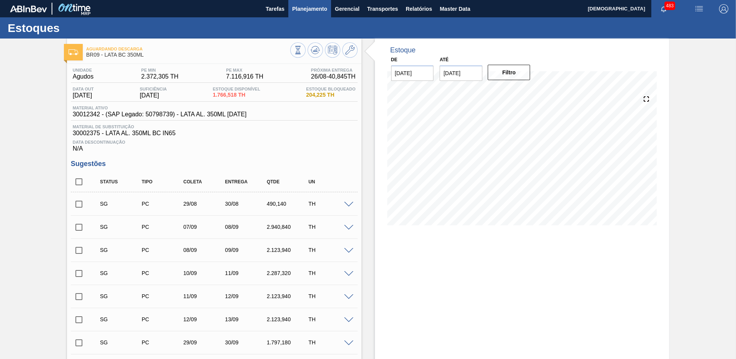
click at [294, 11] on span "Planejamento" at bounding box center [309, 8] width 35 height 9
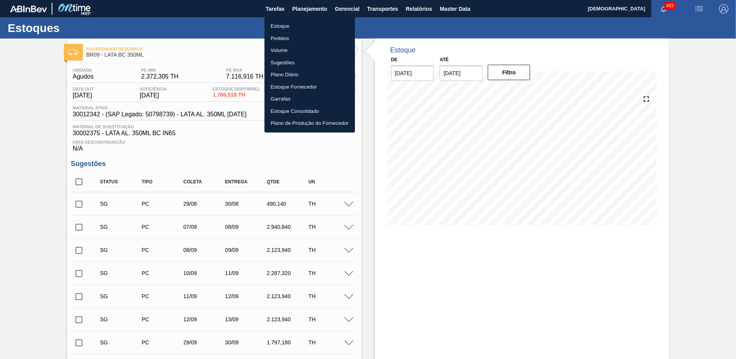
drag, startPoint x: 284, startPoint y: 39, endPoint x: 384, endPoint y: 105, distance: 119.5
click at [284, 39] on li "Pedidos" at bounding box center [309, 38] width 90 height 12
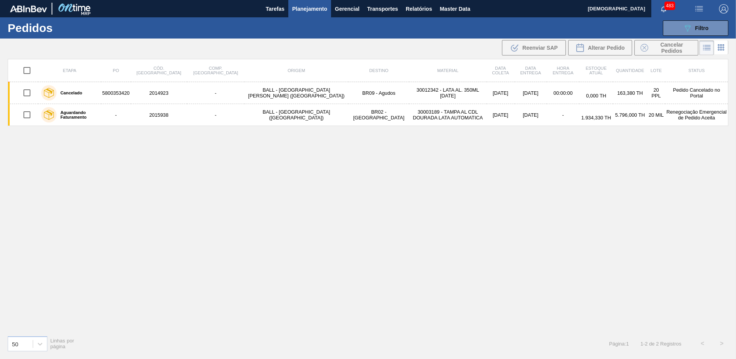
click at [281, 145] on div "Etapa PO Cód. Pedido Comp. Carga Origem Destino Material Data coleta Data entre…" at bounding box center [368, 194] width 720 height 270
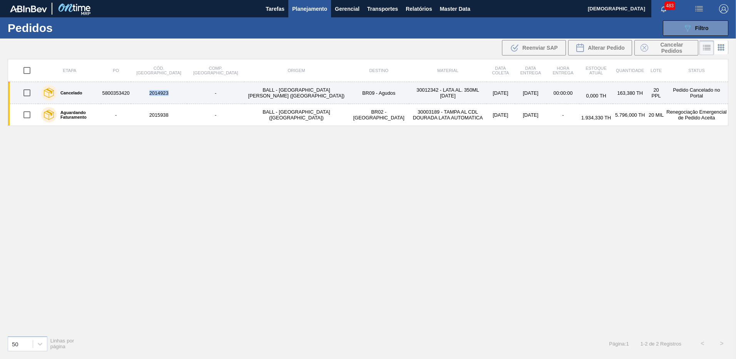
click at [244, 91] on td "BALL - TRÊS RIOS (RJ)" at bounding box center [296, 93] width 104 height 22
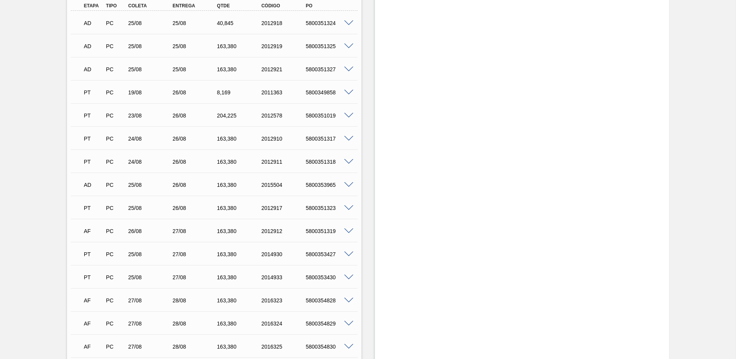
scroll to position [391, 0]
